Goal: Information Seeking & Learning: Check status

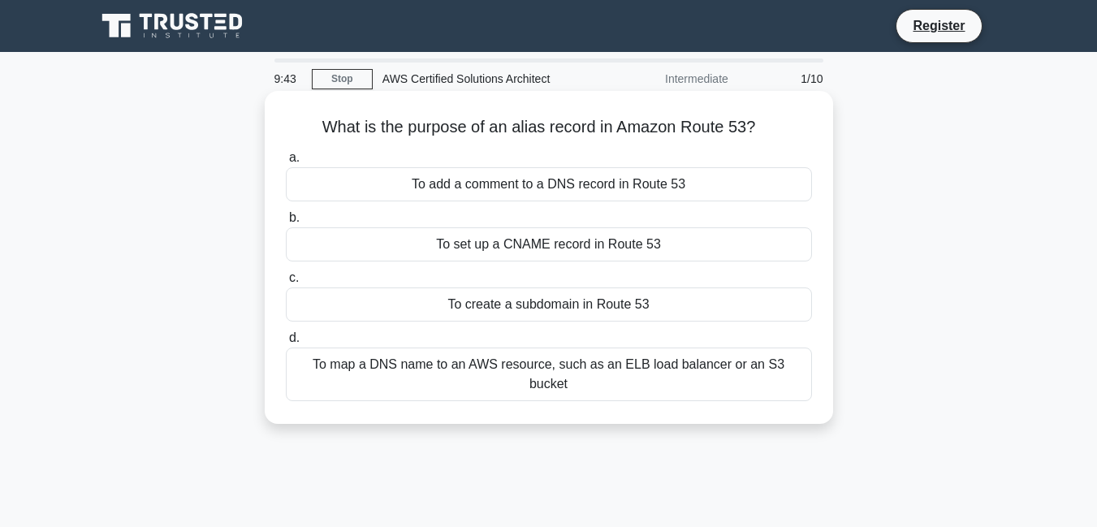
click at [595, 304] on div "To create a subdomain in Route 53" at bounding box center [549, 304] width 526 height 34
click at [286, 283] on input "c. To create a subdomain in Route 53" at bounding box center [286, 278] width 0 height 11
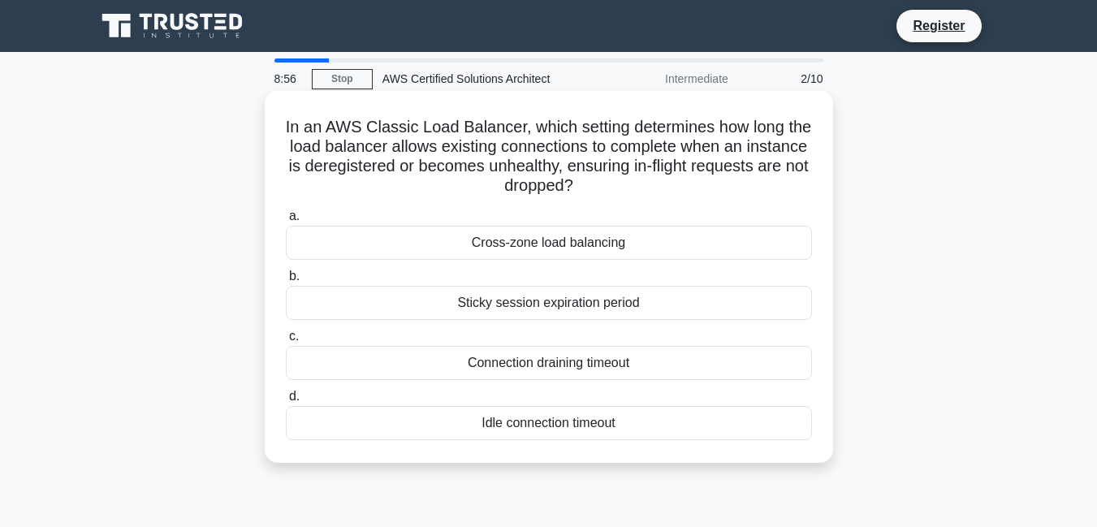
click at [533, 360] on div "Connection draining timeout" at bounding box center [549, 363] width 526 height 34
click at [286, 342] on input "c. Connection draining timeout" at bounding box center [286, 336] width 0 height 11
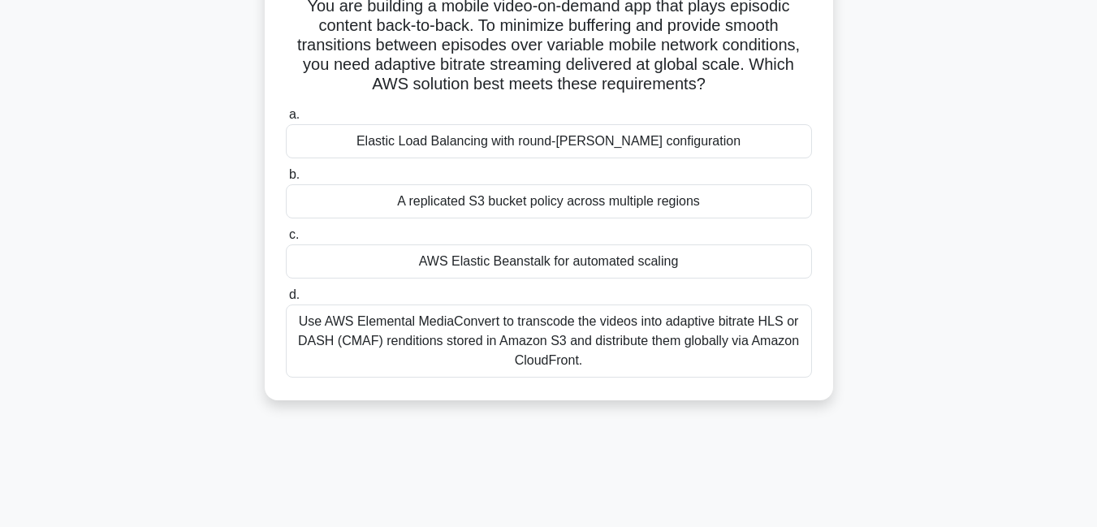
scroll to position [146, 0]
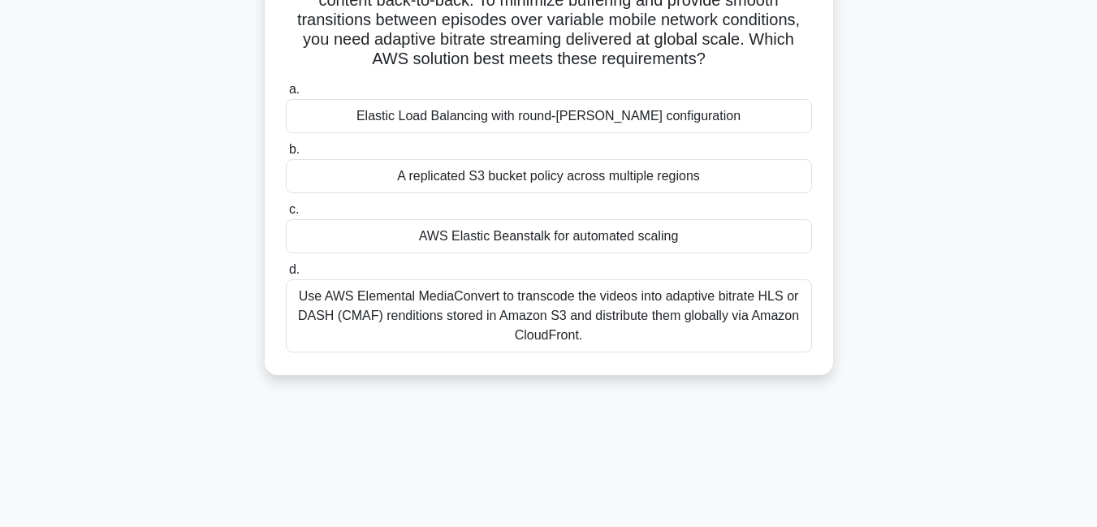
click at [579, 321] on div "Use AWS Elemental MediaConvert to transcode the videos into adaptive bitrate HL…" at bounding box center [549, 315] width 526 height 73
click at [286, 275] on input "d. Use AWS Elemental MediaConvert to transcode the videos into adaptive bitrate…" at bounding box center [286, 270] width 0 height 11
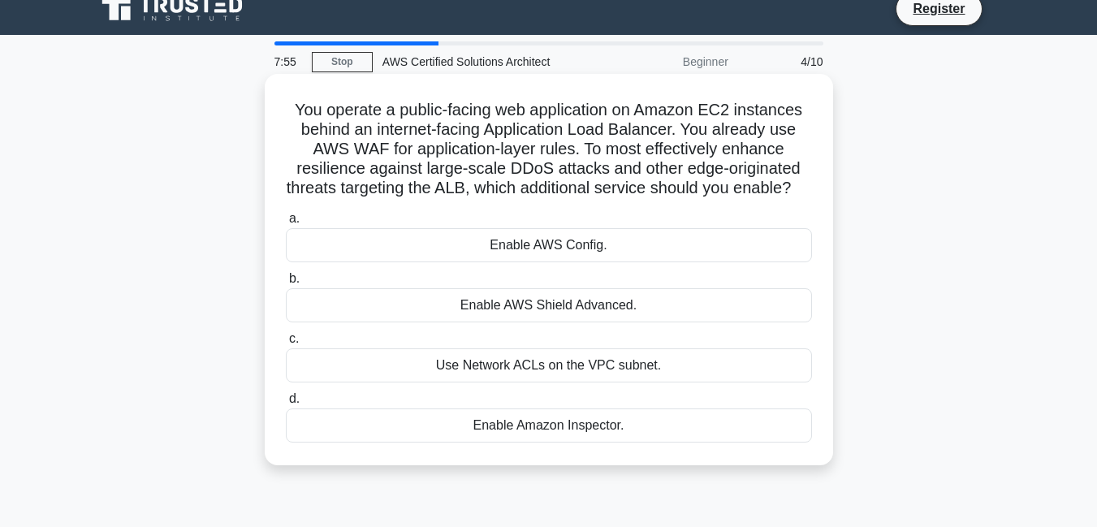
scroll to position [0, 0]
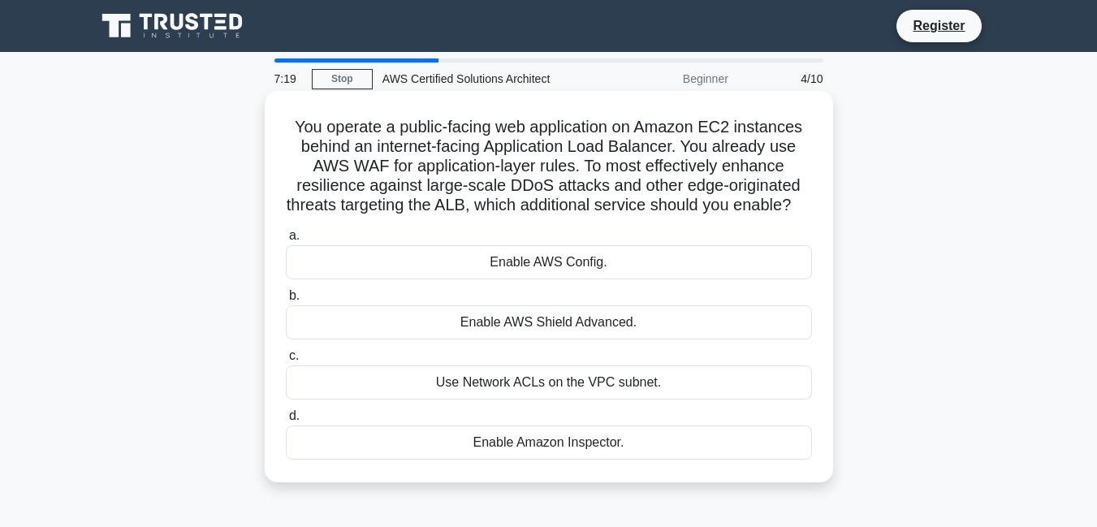
click at [600, 319] on div "Enable AWS Shield Advanced." at bounding box center [549, 322] width 526 height 34
click at [286, 301] on input "b. Enable AWS Shield Advanced." at bounding box center [286, 296] width 0 height 11
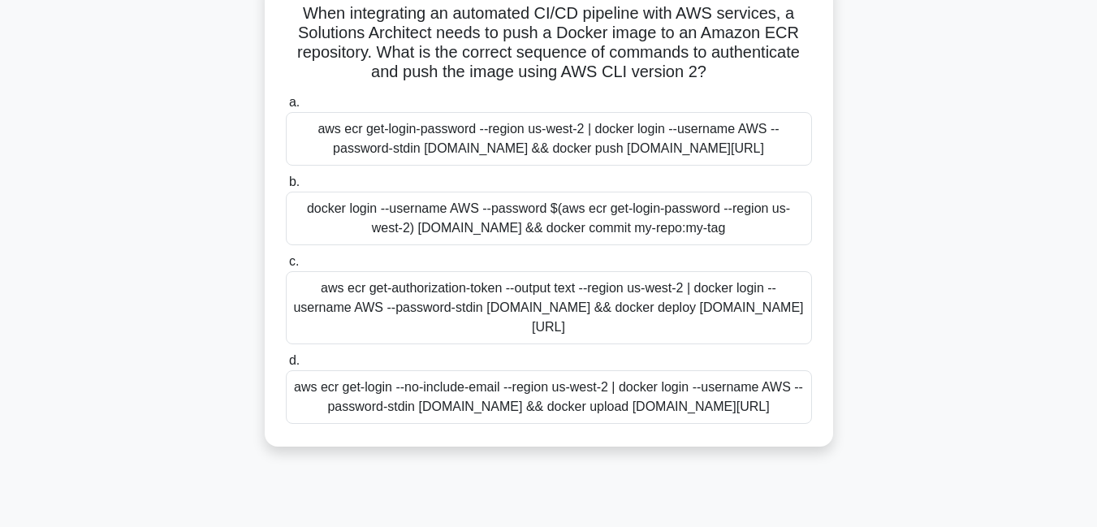
scroll to position [146, 0]
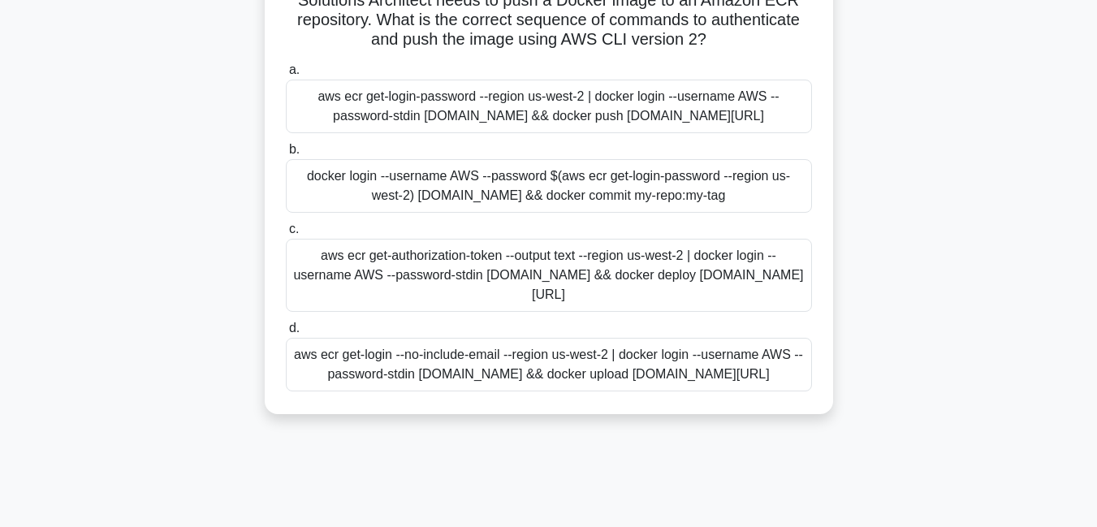
click at [538, 110] on div "aws ecr get-login-password --region us-west-2 | docker login --username AWS --p…" at bounding box center [549, 107] width 526 height 54
click at [286, 76] on input "a. aws ecr get-login-password --region us-west-2 | docker login --username AWS …" at bounding box center [286, 70] width 0 height 11
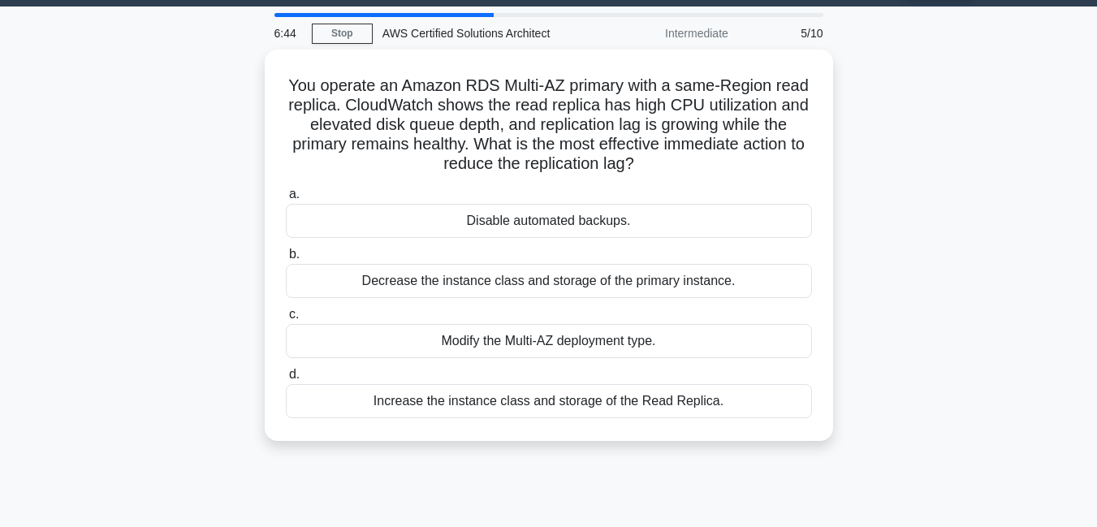
scroll to position [0, 0]
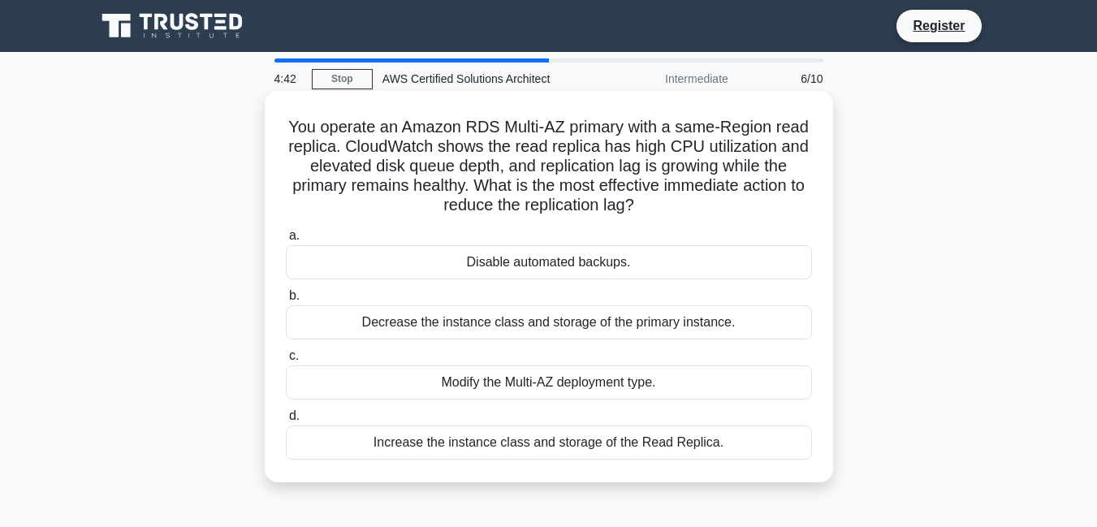
click at [495, 382] on div "Modify the Multi-AZ deployment type." at bounding box center [549, 382] width 526 height 34
click at [286, 361] on input "c. Modify the Multi-AZ deployment type." at bounding box center [286, 356] width 0 height 11
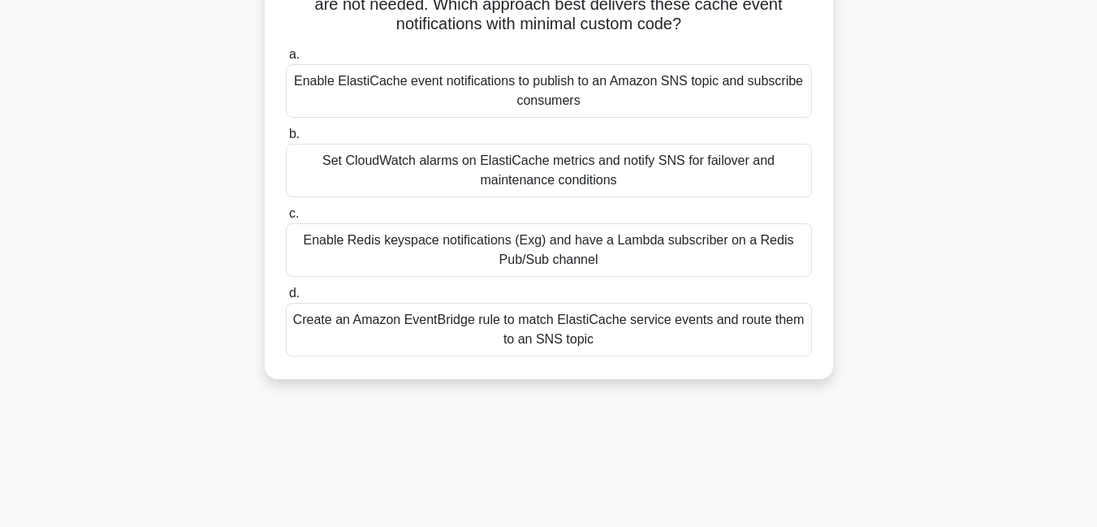
scroll to position [146, 0]
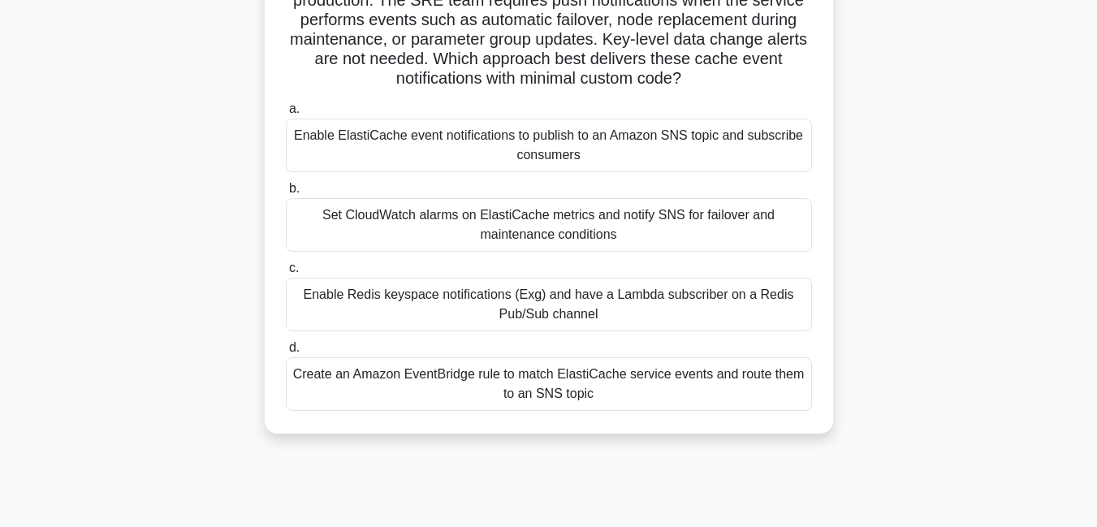
click at [624, 386] on div "Create an Amazon EventBridge rule to match ElastiCache service events and route…" at bounding box center [549, 384] width 526 height 54
click at [286, 353] on input "d. Create an Amazon EventBridge rule to match ElastiCache service events and ro…" at bounding box center [286, 348] width 0 height 11
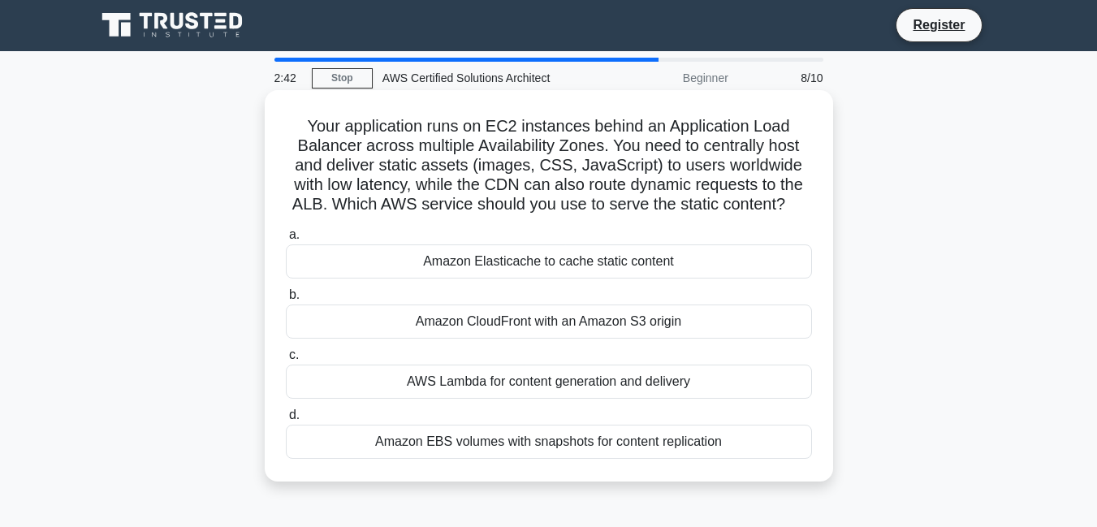
scroll to position [0, 0]
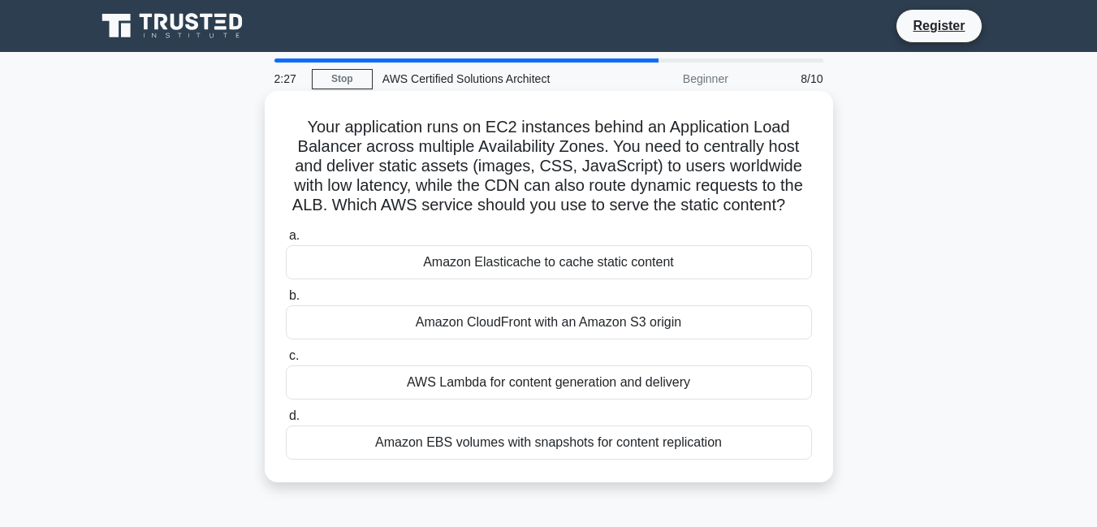
click at [649, 322] on div "Amazon CloudFront with an Amazon S3 origin" at bounding box center [549, 322] width 526 height 34
click at [286, 301] on input "b. Amazon CloudFront with an Amazon S3 origin" at bounding box center [286, 296] width 0 height 11
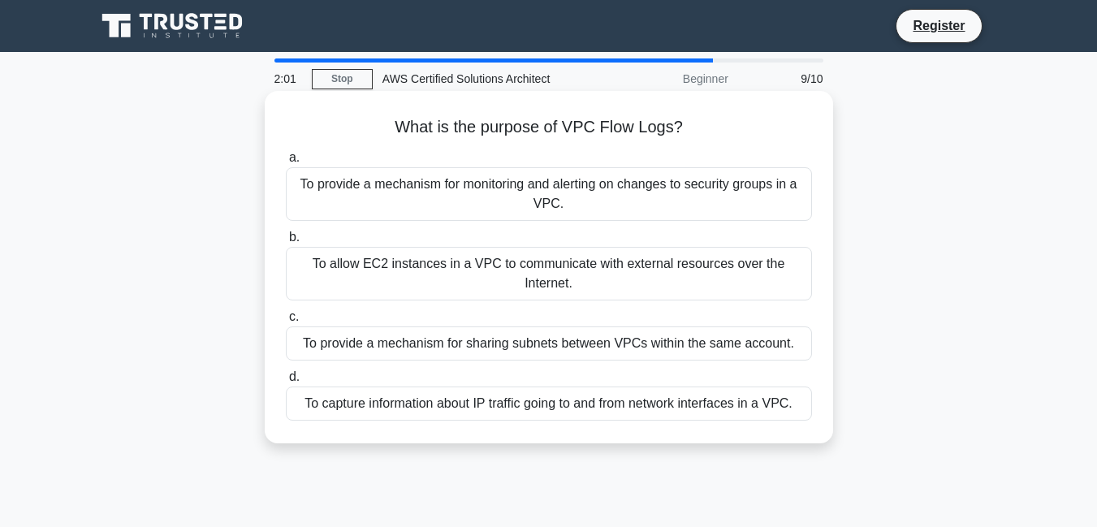
click at [532, 401] on div "To capture information about IP traffic going to and from network interfaces in…" at bounding box center [549, 403] width 526 height 34
click at [286, 382] on input "d. To capture information about IP traffic going to and from network interfaces…" at bounding box center [286, 377] width 0 height 11
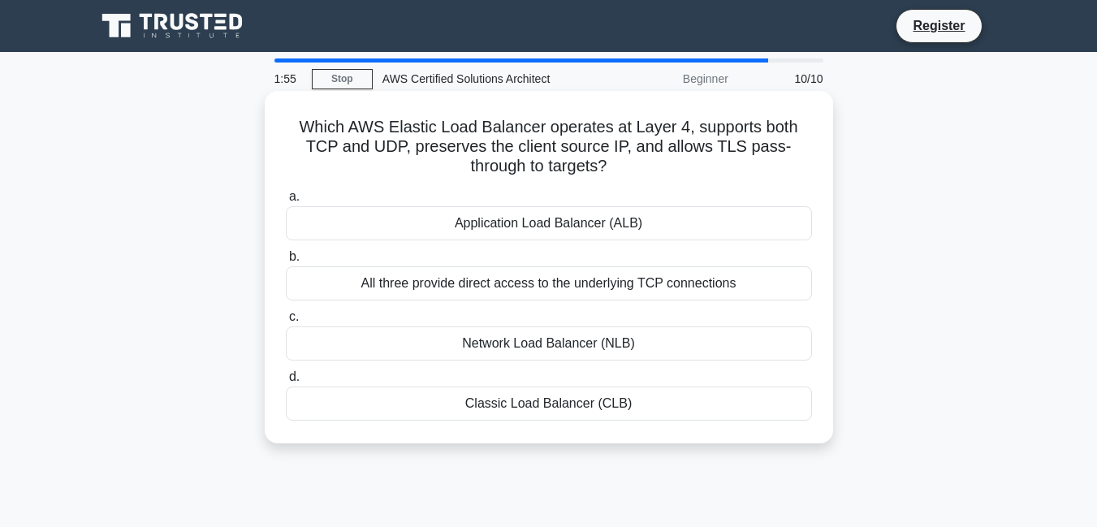
click at [565, 338] on div "Network Load Balancer (NLB)" at bounding box center [549, 343] width 526 height 34
click at [286, 322] on input "c. Network Load Balancer (NLB)" at bounding box center [286, 317] width 0 height 11
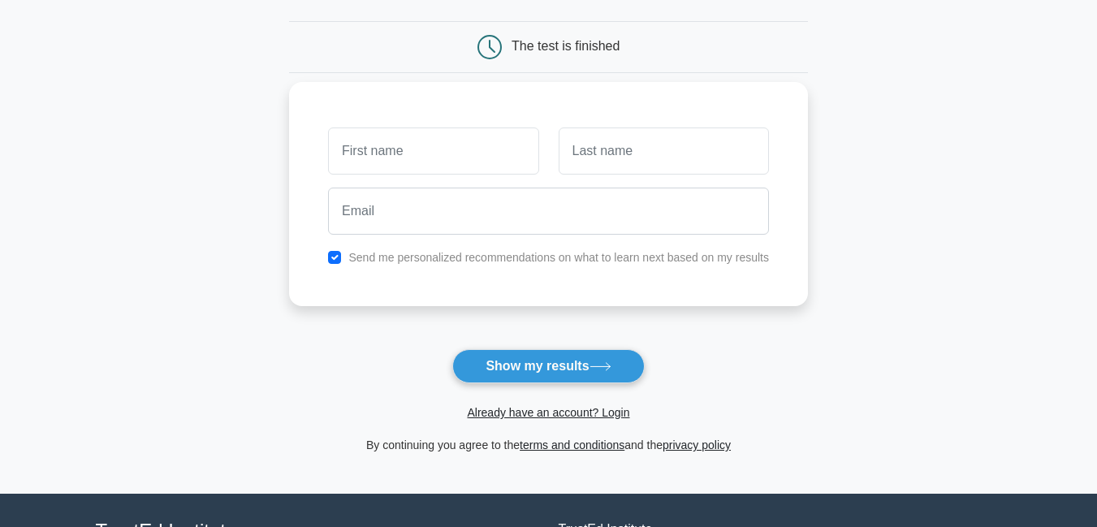
type input "Michael Odartei"
click at [594, 164] on input "text" at bounding box center [664, 150] width 210 height 47
type input "Lamptey"
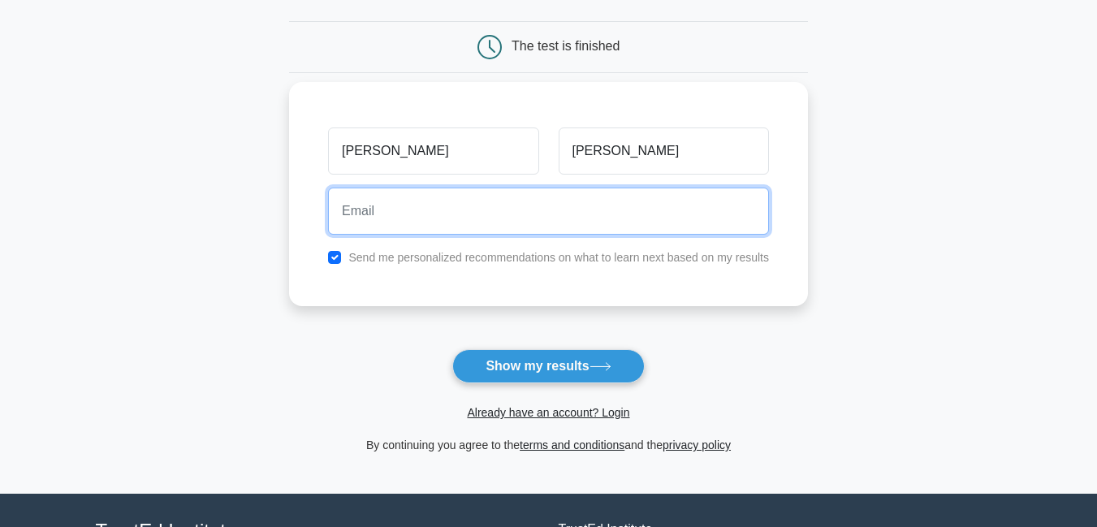
click at [577, 201] on input "email" at bounding box center [548, 211] width 441 height 47
type input "odarteilamptey.ml@gmail.com"
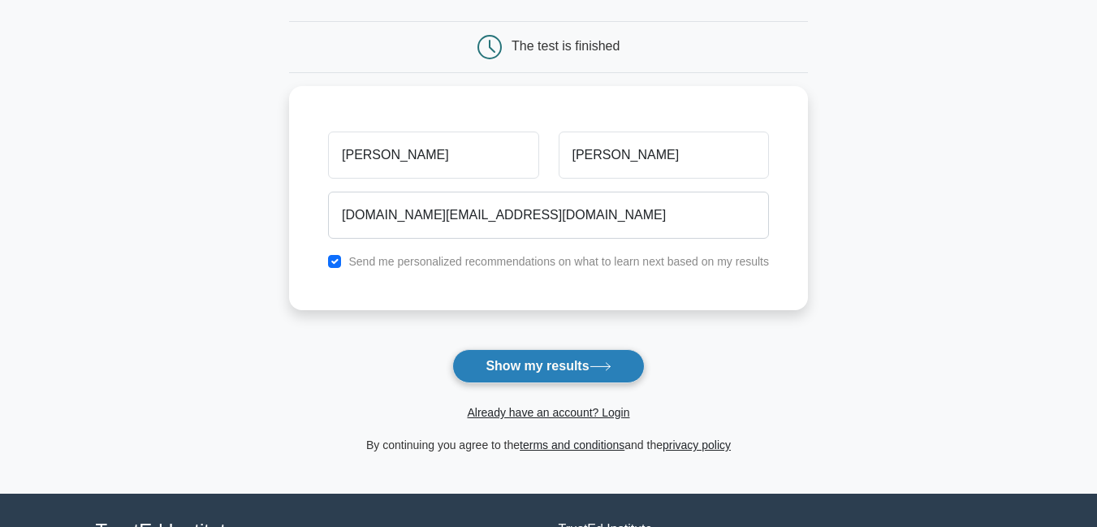
click at [559, 367] on button "Show my results" at bounding box center [548, 366] width 192 height 34
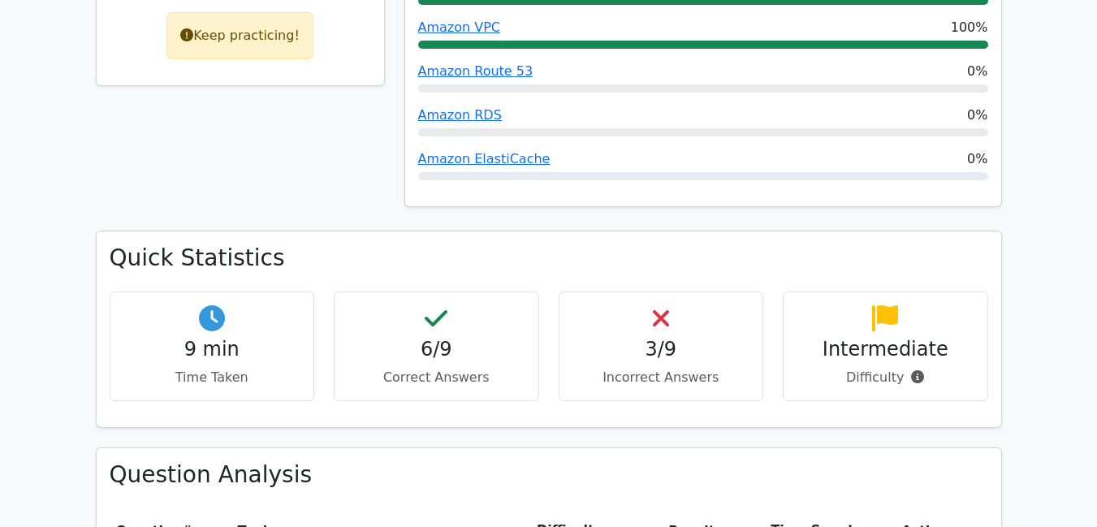
scroll to position [877, 0]
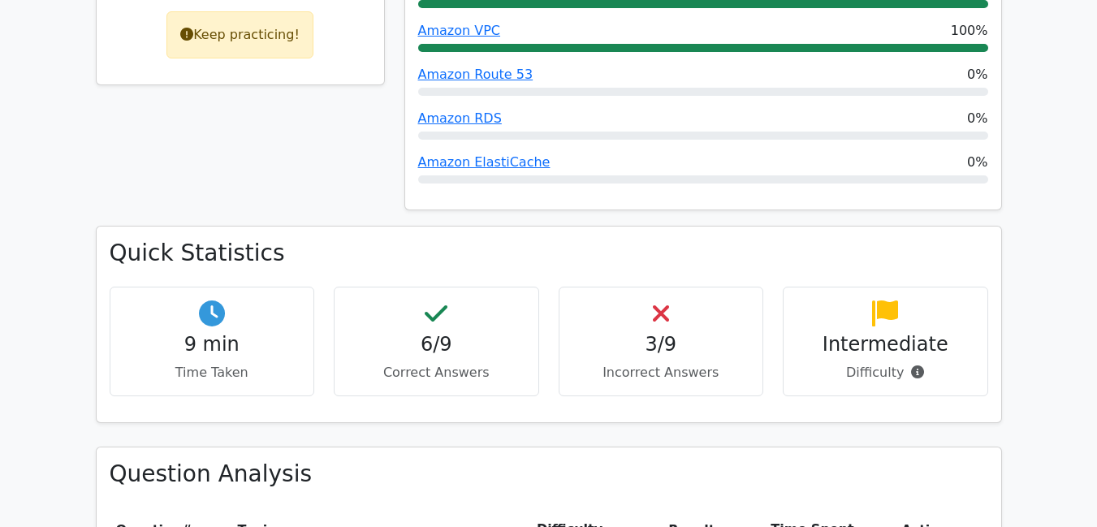
click at [668, 333] on h4 "3/9" at bounding box center [661, 345] width 178 height 24
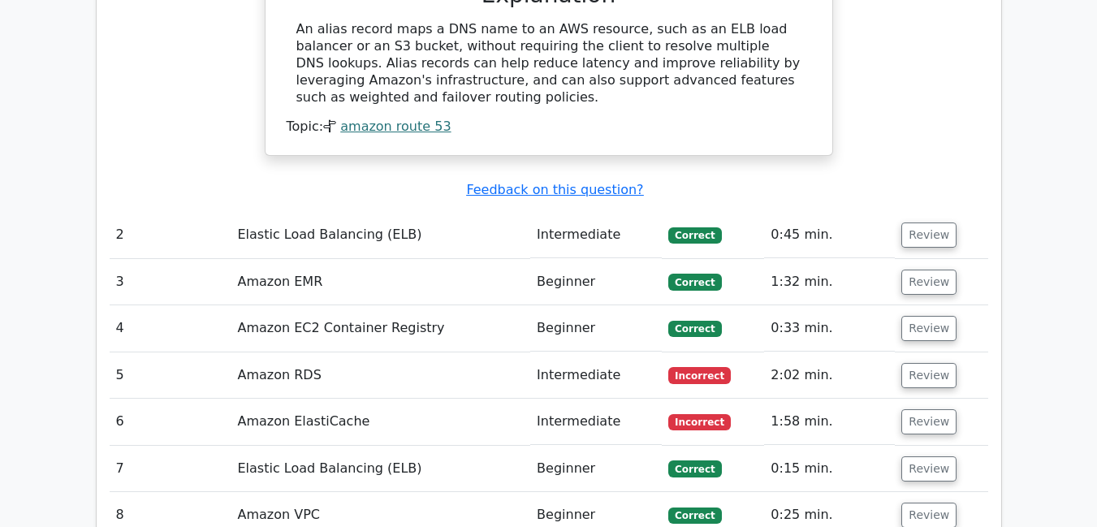
scroll to position [1754, 0]
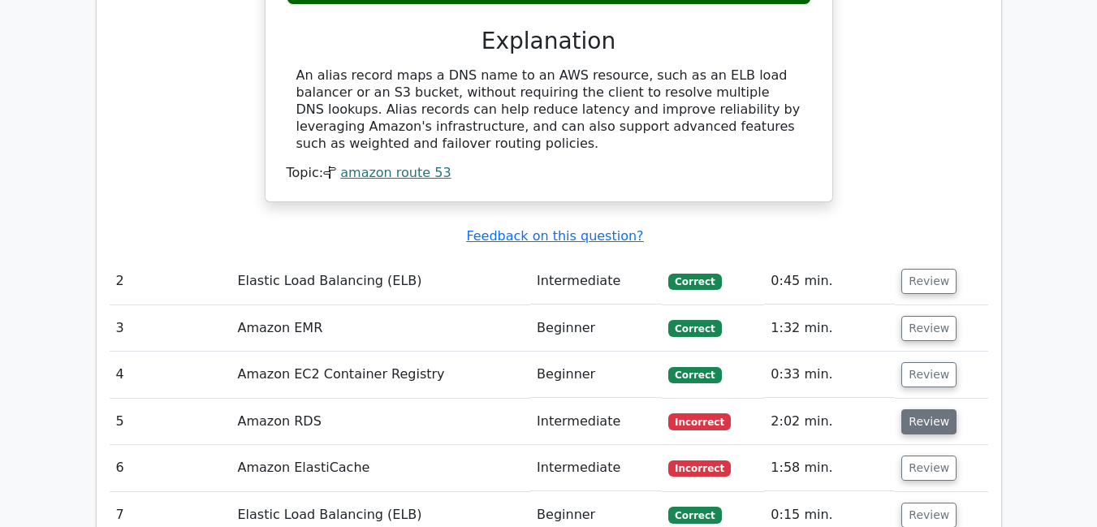
click at [926, 409] on button "Review" at bounding box center [928, 421] width 55 height 25
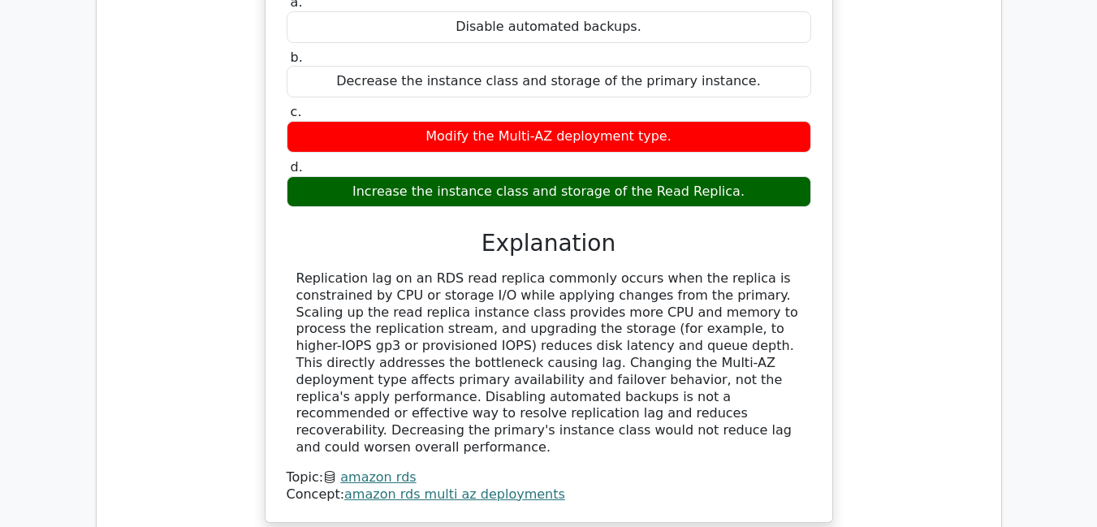
scroll to position [2631, 0]
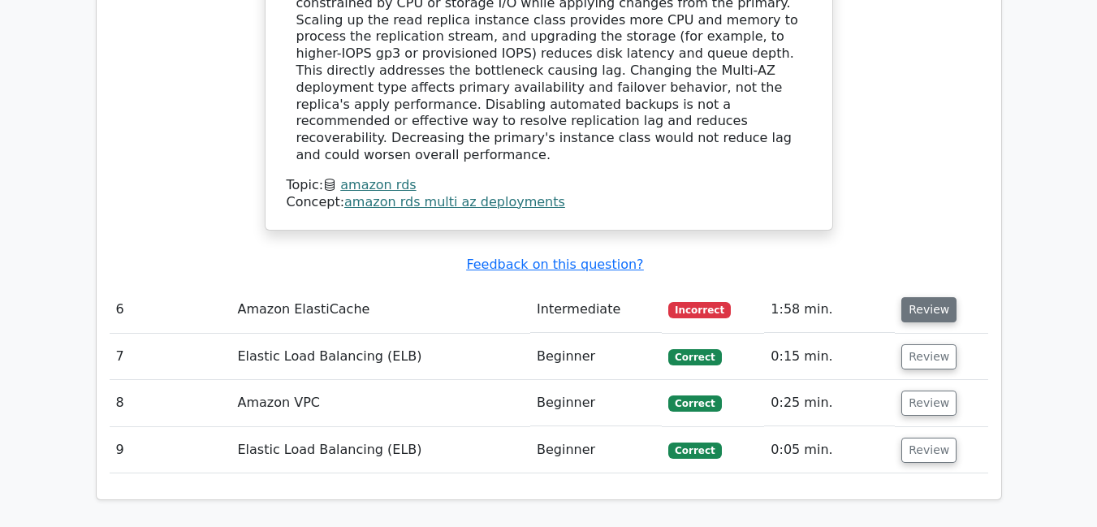
click at [925, 297] on button "Review" at bounding box center [928, 309] width 55 height 25
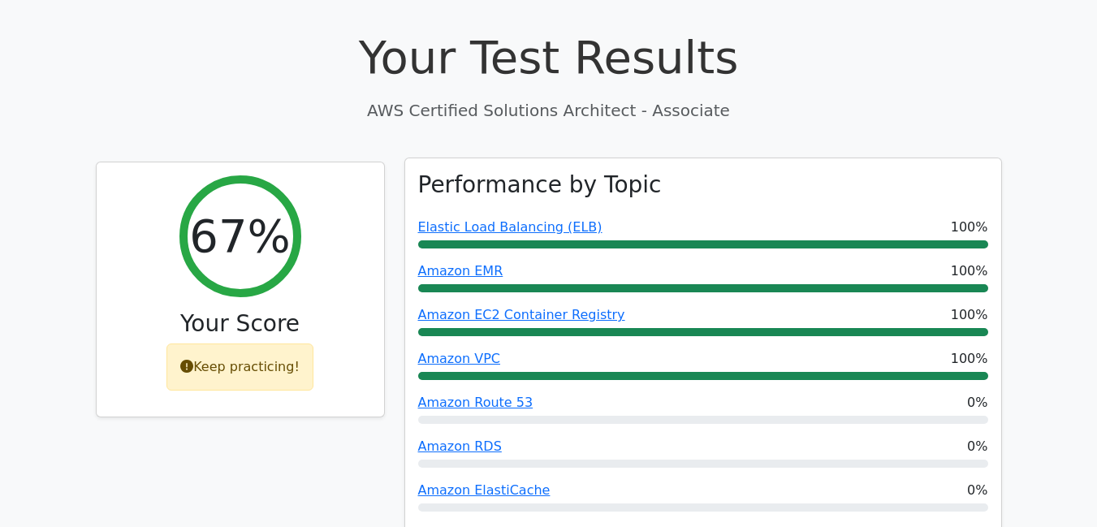
scroll to position [585, 0]
